Goal: Information Seeking & Learning: Learn about a topic

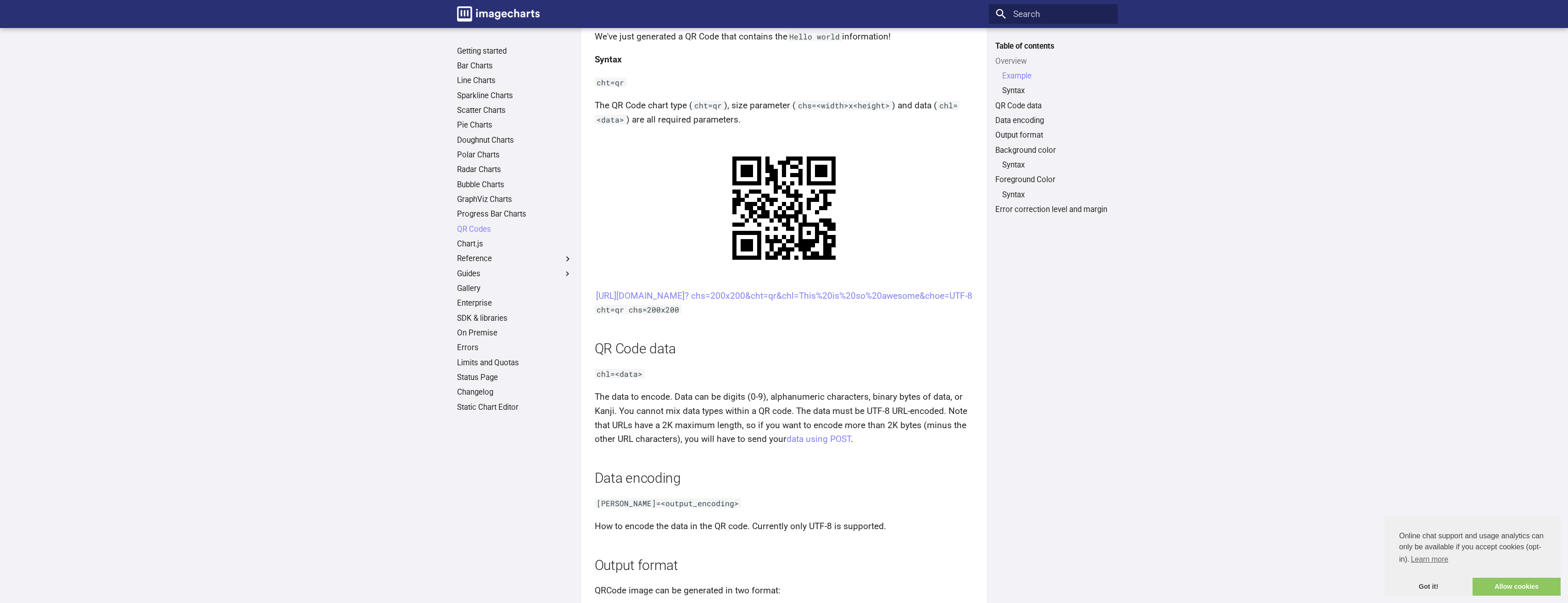
scroll to position [413, 0]
click at [798, 293] on link "[URL][DOMAIN_NAME]? chs=200x200&cht=qr&chl=This%20is%20so%20awesome&choe=UTF-8" at bounding box center [784, 293] width 376 height 10
drag, startPoint x: 796, startPoint y: 307, endPoint x: 735, endPoint y: 342, distance: 70.3
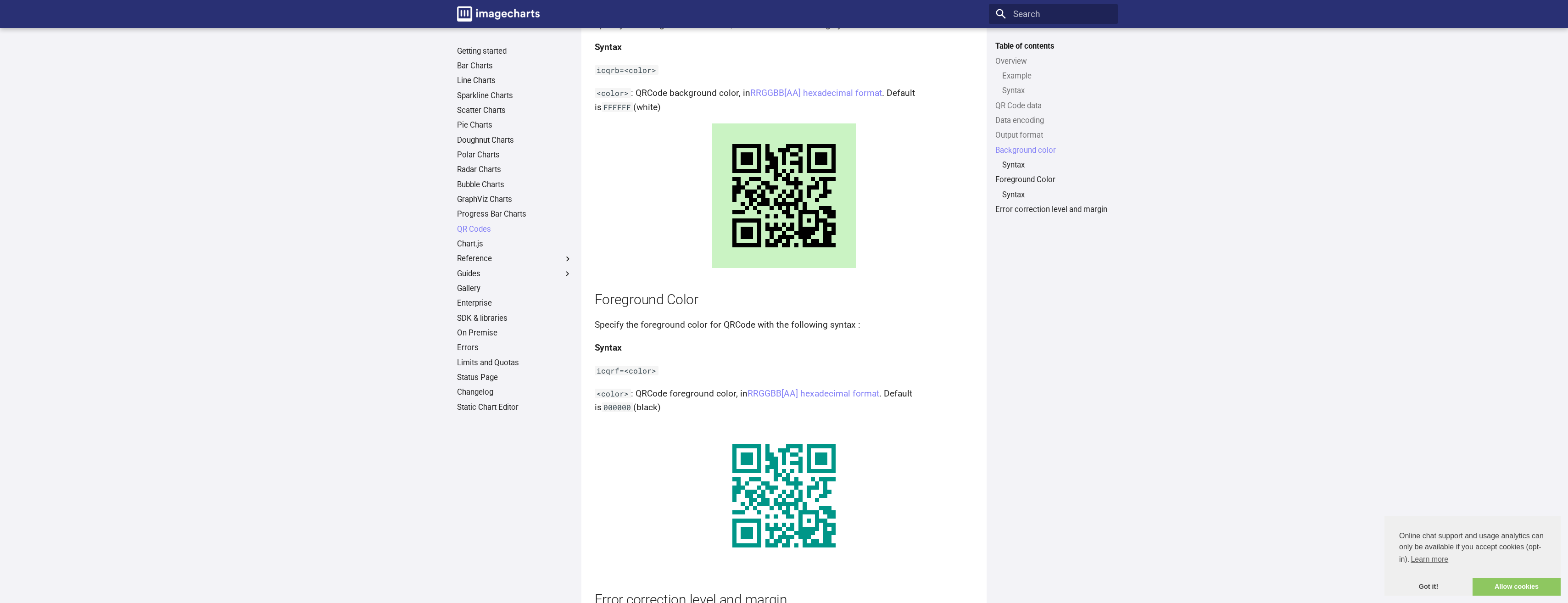
scroll to position [1164, 0]
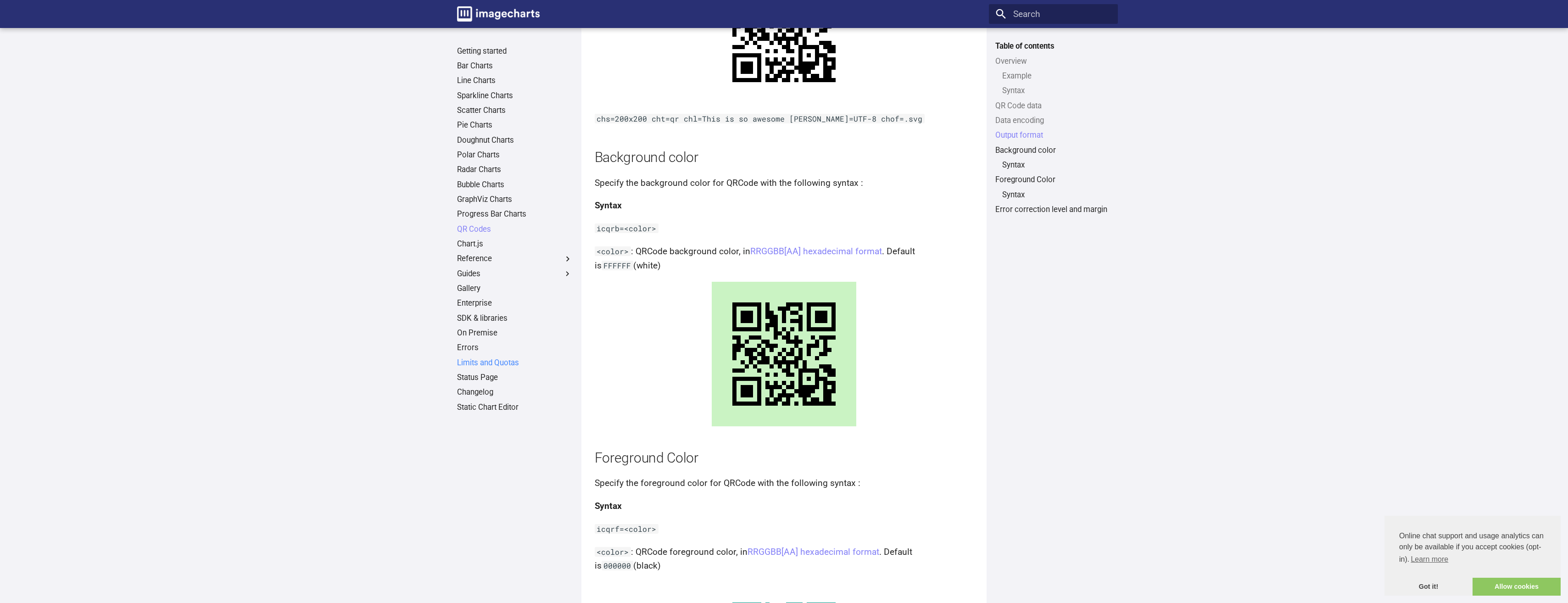
click at [485, 361] on link "Limits and Quotas" at bounding box center [515, 363] width 116 height 10
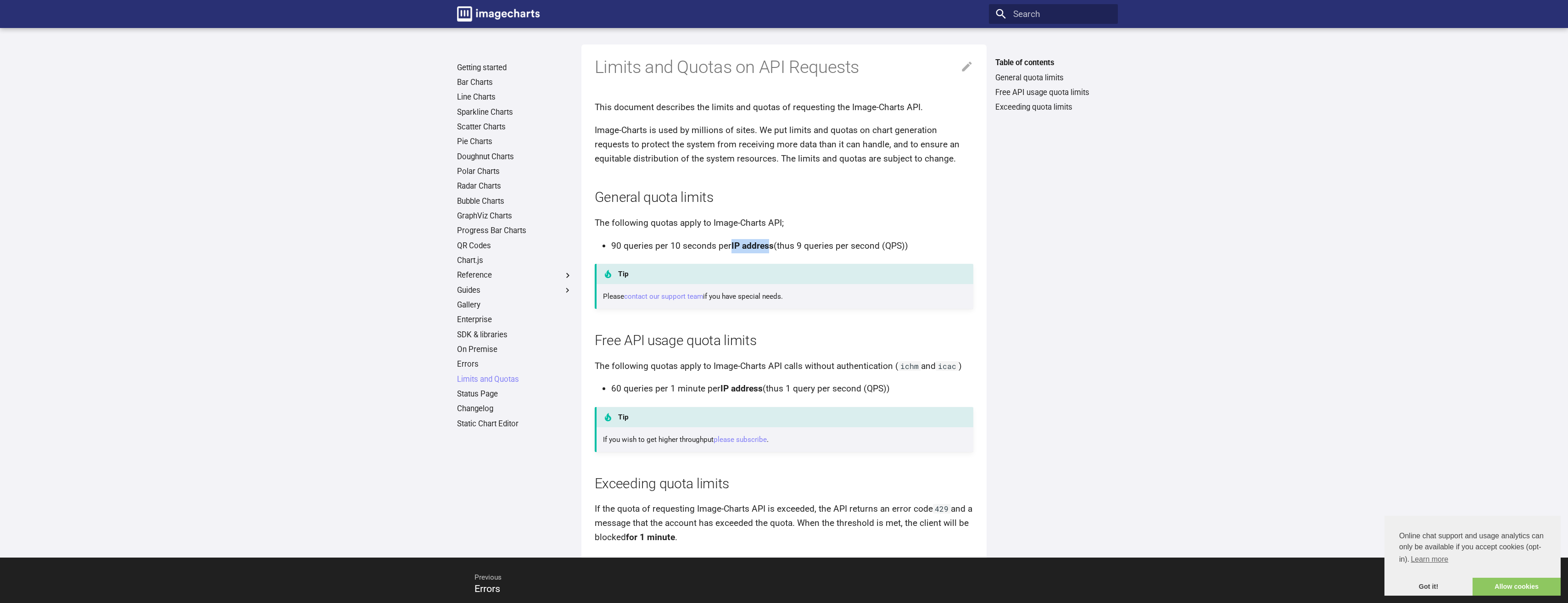
drag, startPoint x: 732, startPoint y: 245, endPoint x: 767, endPoint y: 243, distance: 35.1
click at [767, 243] on strong "IP address" at bounding box center [752, 245] width 42 height 10
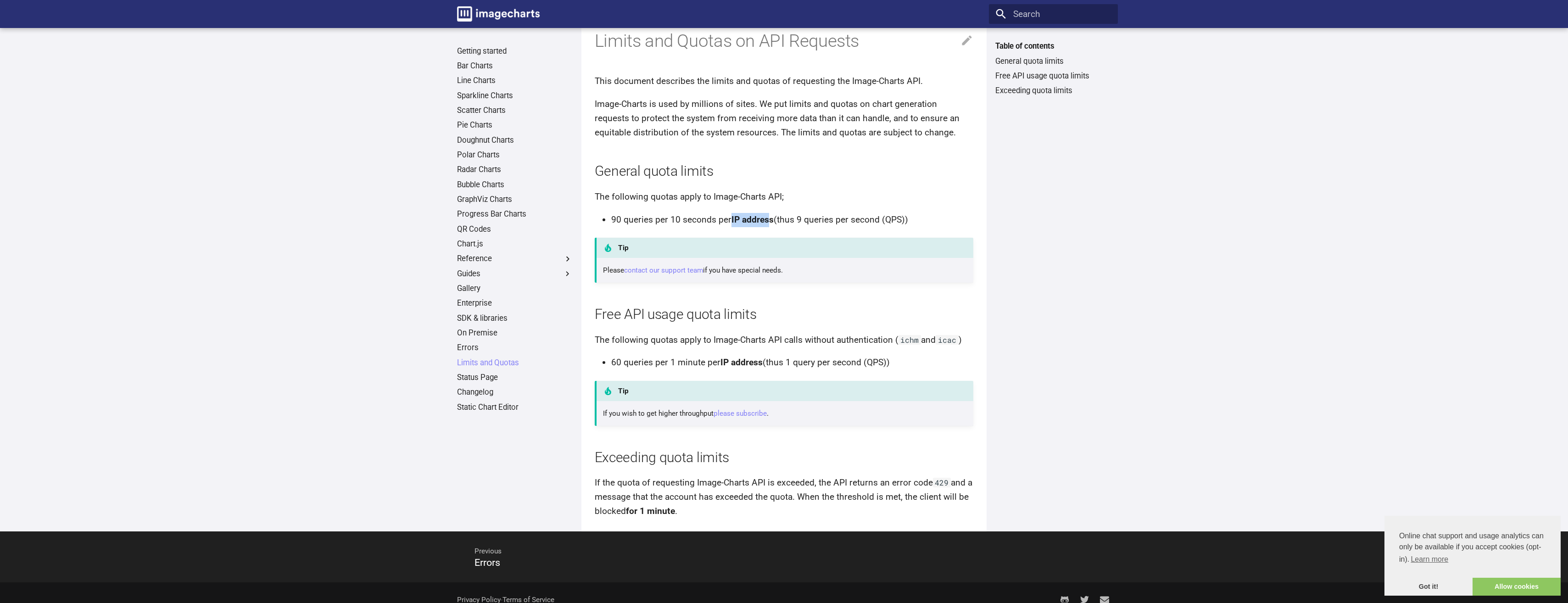
scroll to position [40, 0]
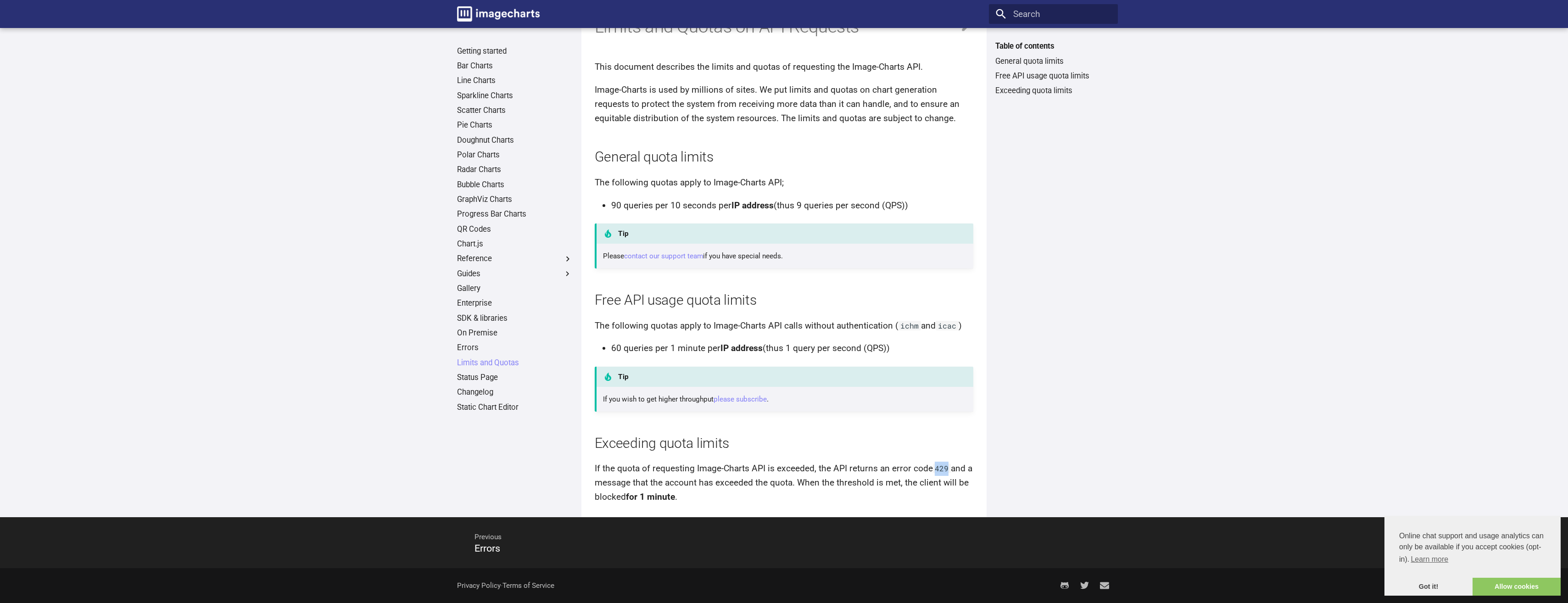
drag, startPoint x: 934, startPoint y: 469, endPoint x: 946, endPoint y: 468, distance: 12.0
click at [946, 468] on code "429" at bounding box center [942, 468] width 18 height 10
drag, startPoint x: 741, startPoint y: 114, endPoint x: 911, endPoint y: 114, distance: 170.0
click at [911, 114] on p "Image-Charts is used by millions of sites. We put limits and quotas on chart ge…" at bounding box center [784, 103] width 379 height 42
click at [799, 333] on p "The following quotas apply to Image-Charts API calls without authentication ( i…" at bounding box center [784, 326] width 379 height 14
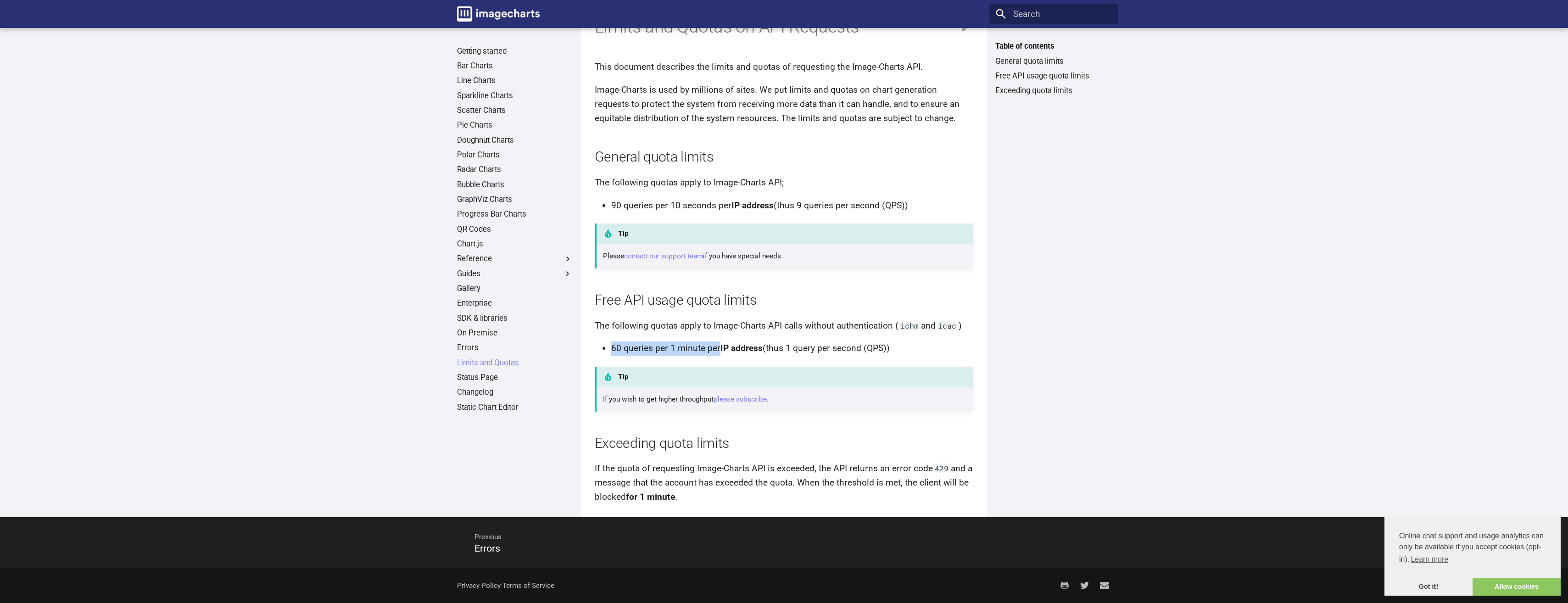
drag, startPoint x: 612, startPoint y: 344, endPoint x: 719, endPoint y: 336, distance: 107.3
click at [719, 336] on article "Limits and Quotas on API Requests This document describes the limits and quotas…" at bounding box center [784, 254] width 379 height 500
drag, startPoint x: 719, startPoint y: 336, endPoint x: 861, endPoint y: 347, distance: 142.4
click at [861, 347] on li "60 queries per 1 minute per IP address (thus 1 query per second (QPS))" at bounding box center [793, 348] width 363 height 14
drag, startPoint x: 612, startPoint y: 348, endPoint x: 762, endPoint y: 349, distance: 150.0
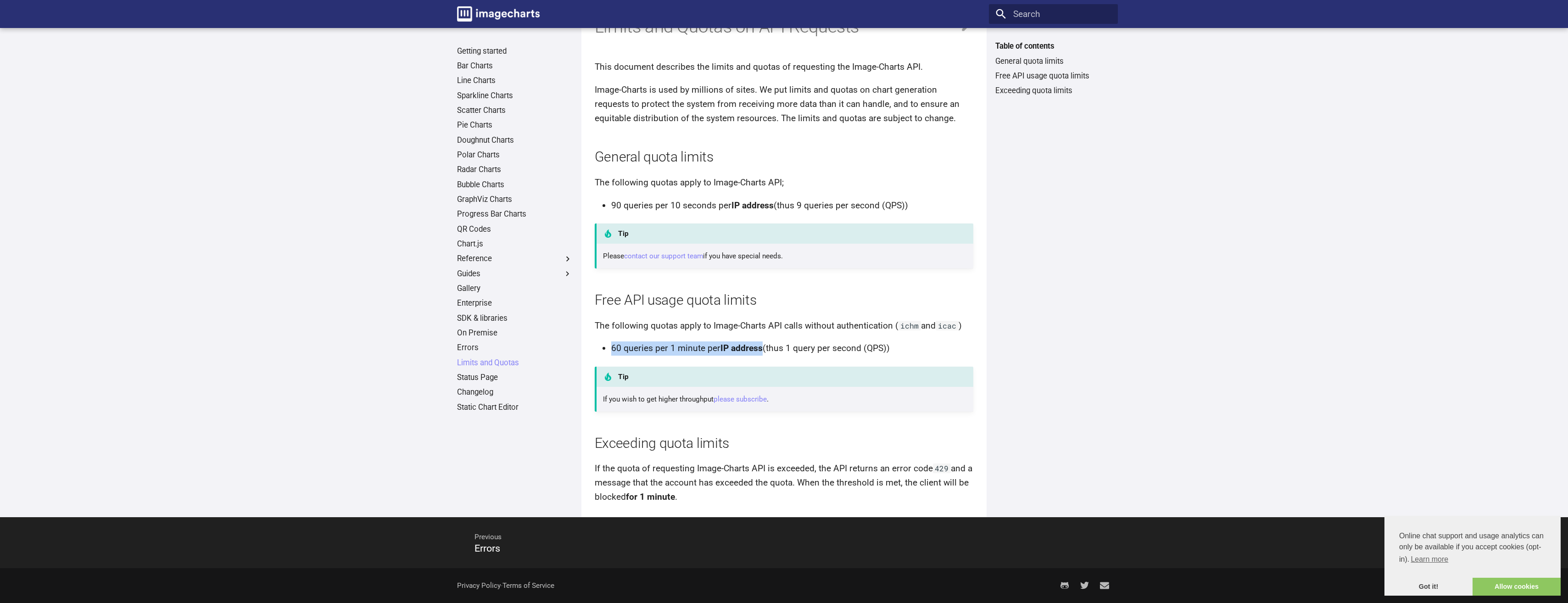
click at [762, 349] on li "60 queries per 1 minute per IP address (thus 1 query per second (QPS))" at bounding box center [793, 348] width 363 height 14
drag, startPoint x: 762, startPoint y: 349, endPoint x: 768, endPoint y: 351, distance: 6.3
click at [768, 351] on li "60 queries per 1 minute per IP address (thus 1 query per second (QPS))" at bounding box center [793, 348] width 363 height 14
click at [765, 347] on li "60 queries per 1 minute per IP address (thus 1 query per second (QPS))" at bounding box center [793, 348] width 363 height 14
drag, startPoint x: 610, startPoint y: 348, endPoint x: 704, endPoint y: 346, distance: 94.0
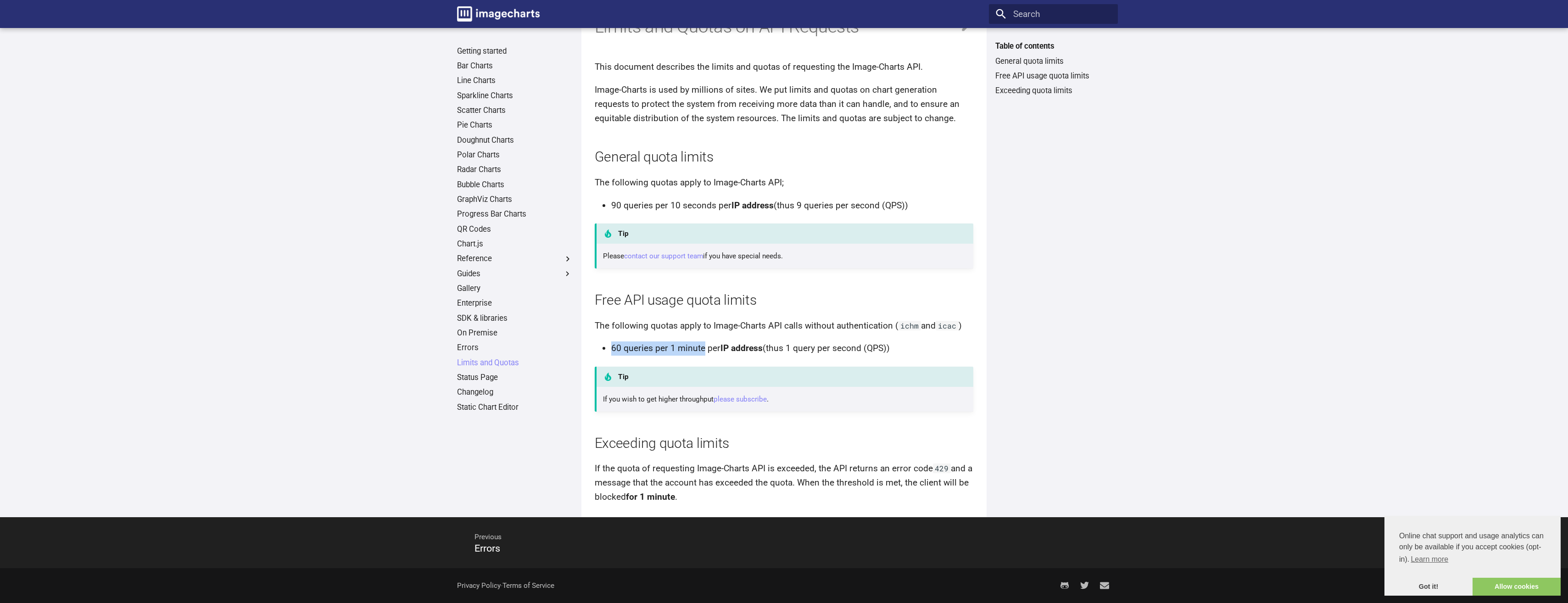
click at [704, 346] on ul "60 queries per 1 minute per IP address (thus 1 query per second (QPS))" at bounding box center [787, 348] width 374 height 14
drag, startPoint x: 789, startPoint y: 347, endPoint x: 863, endPoint y: 349, distance: 74.0
click at [863, 349] on li "60 queries per 1 minute per IP address (thus 1 query per second (QPS))" at bounding box center [793, 348] width 363 height 14
drag, startPoint x: 863, startPoint y: 349, endPoint x: 897, endPoint y: 350, distance: 34.0
click at [897, 350] on li "60 queries per 1 minute per IP address (thus 1 query per second (QPS))" at bounding box center [793, 348] width 363 height 14
